Goal: Task Accomplishment & Management: Use online tool/utility

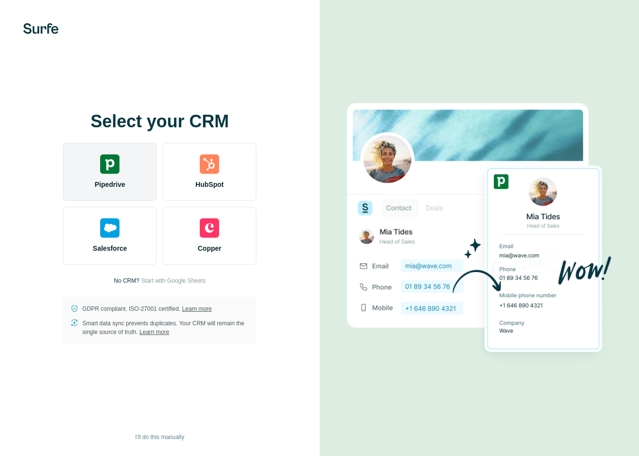
click at [111, 166] on img at bounding box center [109, 163] width 19 height 19
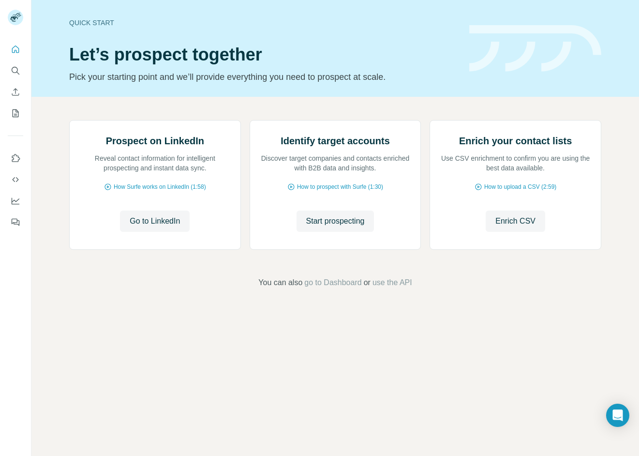
click at [478, 111] on div "Prospect on LinkedIn Reveal contact information for intelligent prospecting and…" at bounding box center [334, 204] width 607 height 215
